Goal: Transaction & Acquisition: Purchase product/service

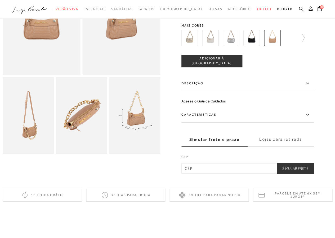
click at [20, 128] on img at bounding box center [28, 115] width 51 height 77
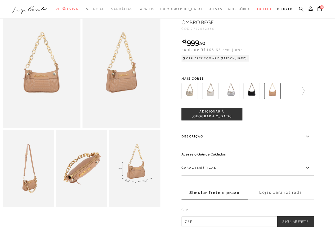
click at [213, 94] on img at bounding box center [210, 91] width 16 height 16
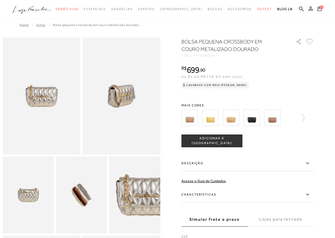
click at [191, 120] on img at bounding box center [190, 118] width 16 height 16
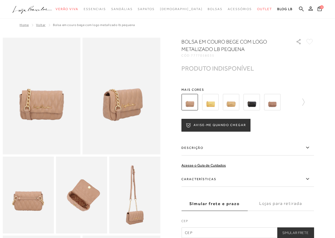
click at [215, 97] on img at bounding box center [210, 102] width 16 height 16
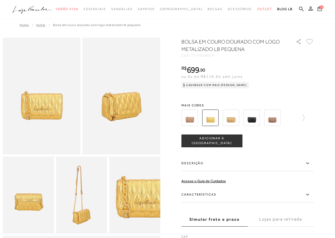
click at [228, 123] on img at bounding box center [231, 118] width 16 height 16
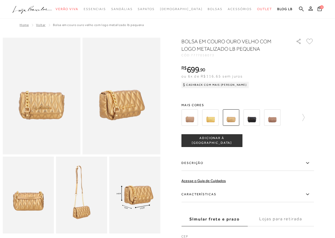
click at [259, 124] on img at bounding box center [252, 117] width 16 height 16
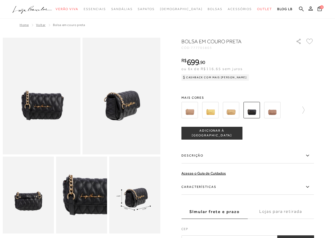
click at [275, 114] on img at bounding box center [272, 110] width 16 height 16
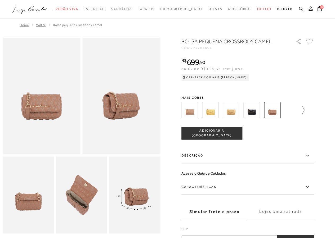
click at [307, 113] on div at bounding box center [248, 110] width 133 height 20
click at [305, 112] on icon at bounding box center [304, 109] width 2 height 7
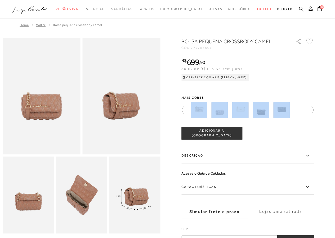
click at [201, 108] on img at bounding box center [199, 110] width 16 height 16
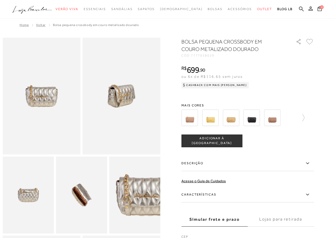
click at [276, 142] on div "COMPRAR ADICIONAR À [GEOGRAPHIC_DATA]" at bounding box center [248, 140] width 133 height 13
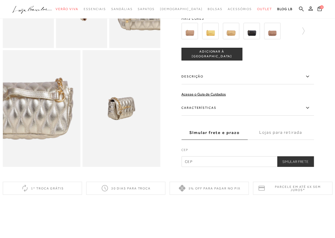
scroll to position [186, 0]
click at [208, 167] on input "text" at bounding box center [248, 161] width 133 height 11
type input "29600-000"
click at [295, 167] on button "Simular Frete" at bounding box center [295, 161] width 37 height 11
click at [297, 167] on button "Simular Frete" at bounding box center [295, 161] width 37 height 11
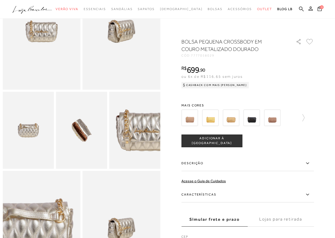
scroll to position [53, 0]
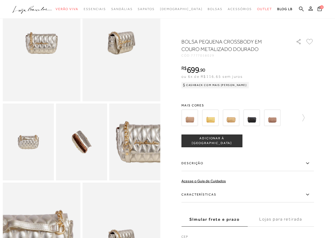
click at [257, 114] on img at bounding box center [252, 118] width 16 height 16
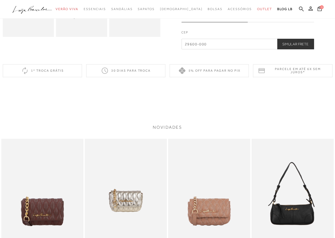
scroll to position [186, 0]
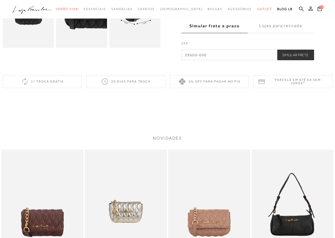
click at [293, 55] on button "Simular Frete" at bounding box center [295, 55] width 37 height 11
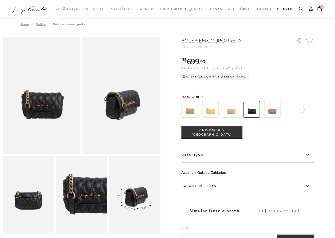
scroll to position [0, 0]
